Goal: Task Accomplishment & Management: Use online tool/utility

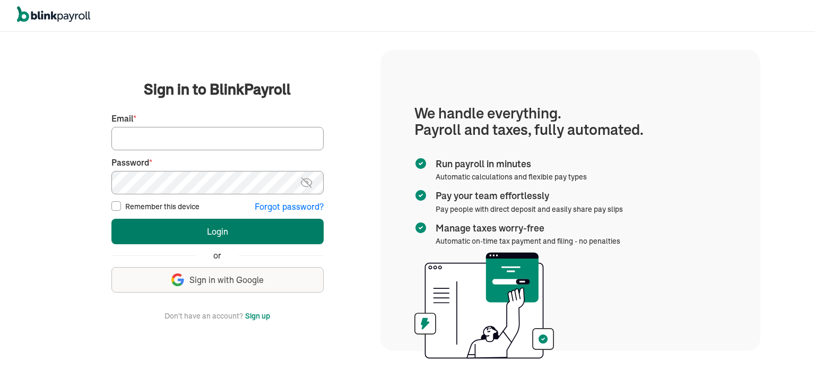
type input "[EMAIL_ADDRESS][DOMAIN_NAME]"
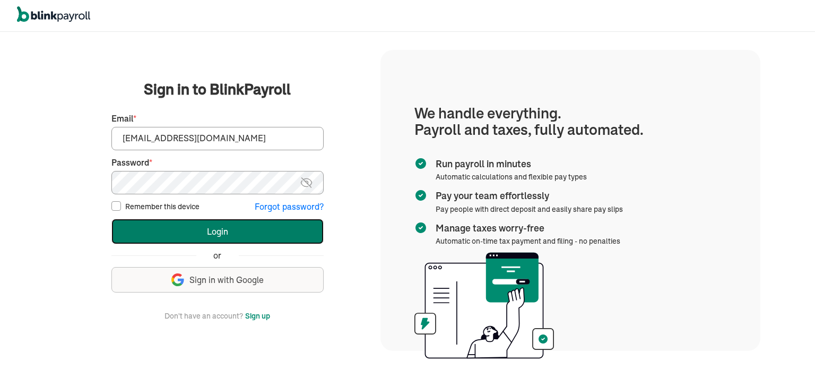
click at [191, 234] on button "Login" at bounding box center [217, 230] width 212 height 25
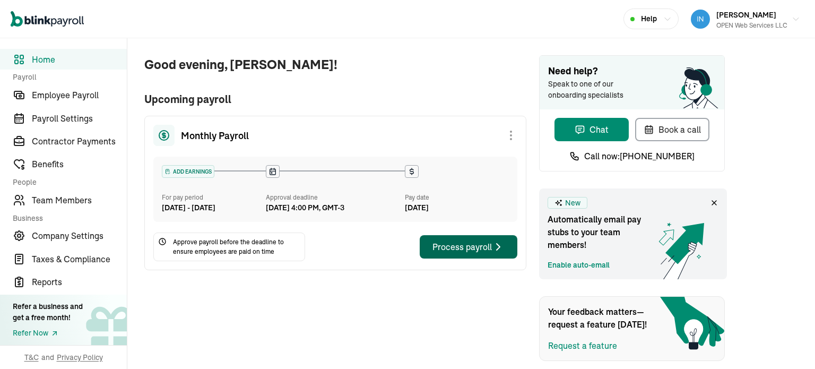
click at [479, 252] on div "Process payroll" at bounding box center [468, 246] width 72 height 13
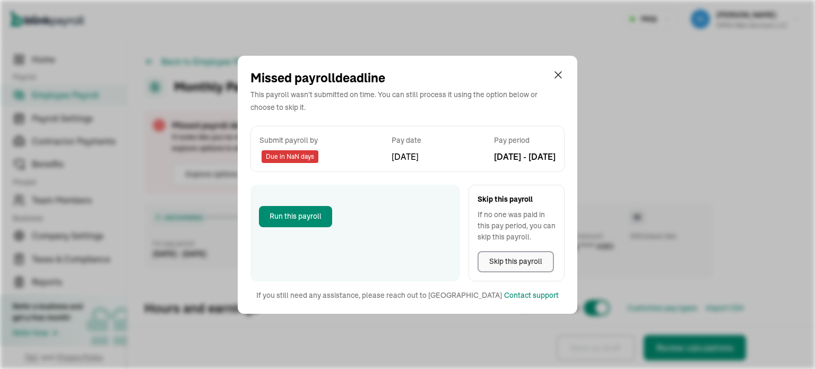
select select "direct_deposit"
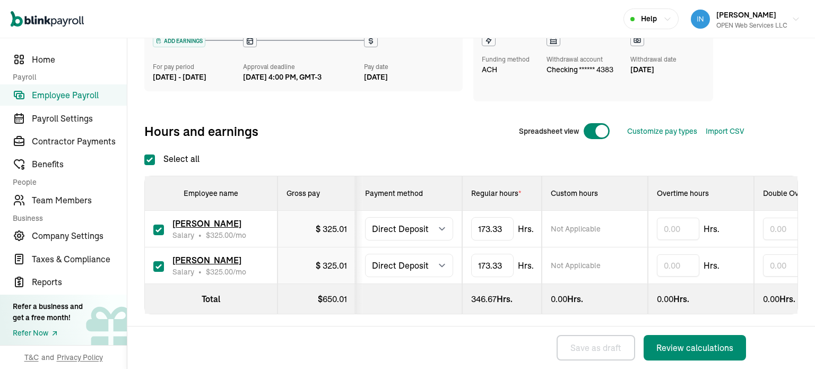
scroll to position [98, 0]
